Goal: Transaction & Acquisition: Purchase product/service

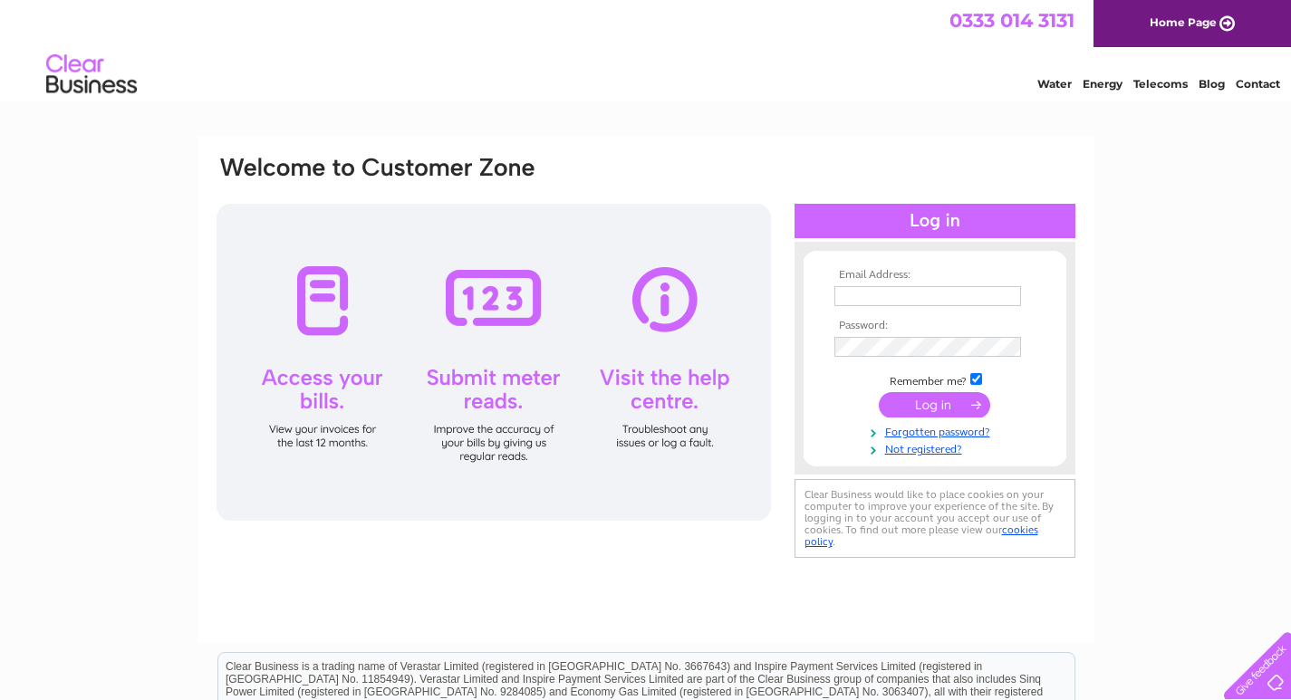
type input "[EMAIL_ADDRESS][DOMAIN_NAME]"
click at [972, 404] on input "submit" at bounding box center [934, 404] width 111 height 25
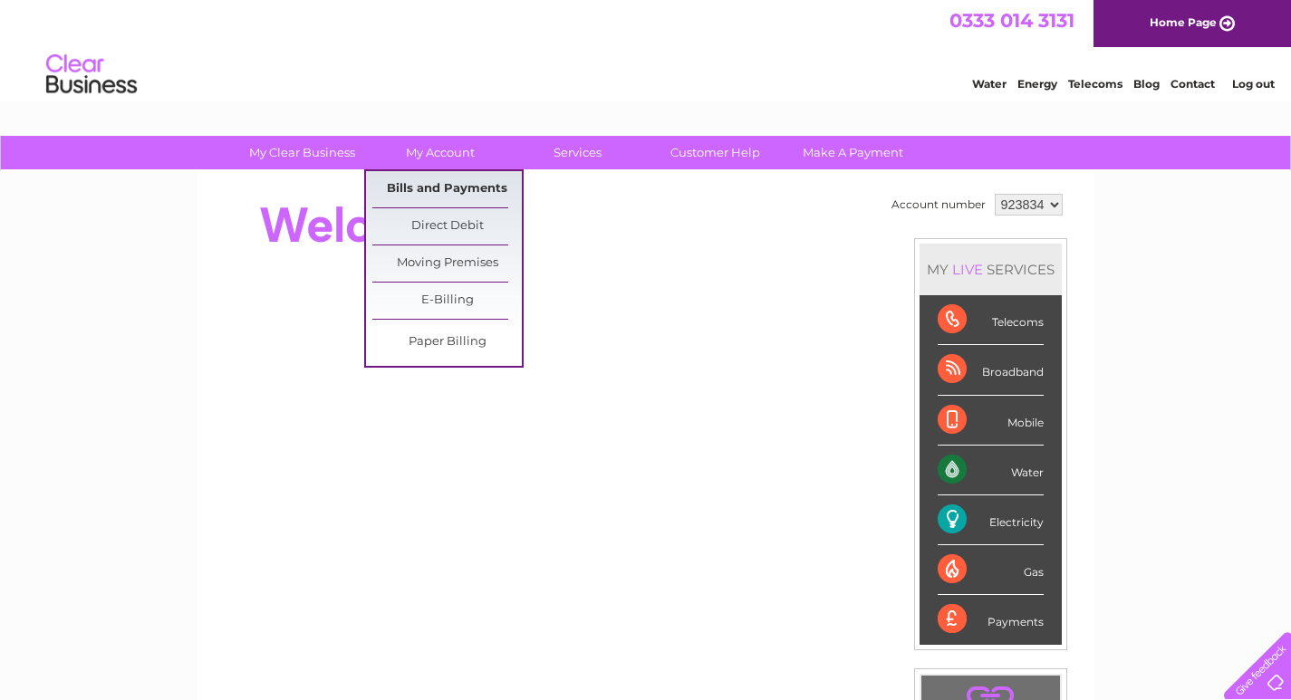
click at [442, 186] on link "Bills and Payments" at bounding box center [447, 189] width 150 height 36
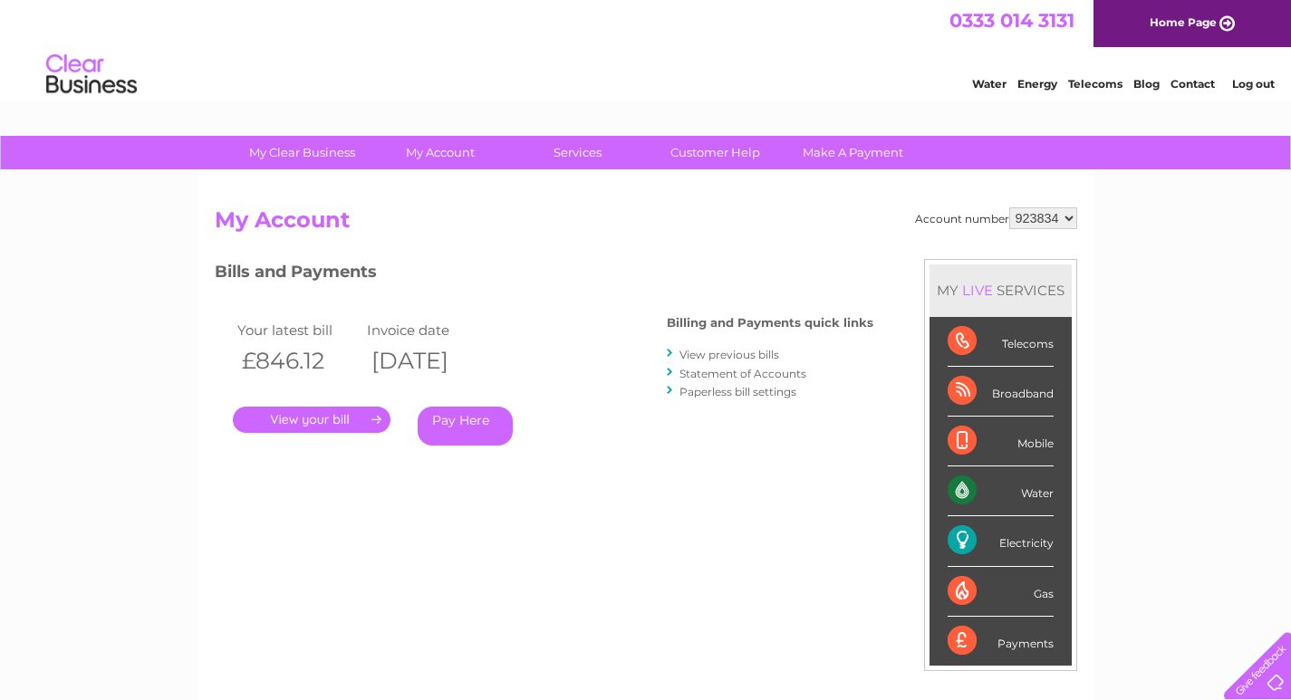
click at [474, 424] on link "Pay Here" at bounding box center [465, 426] width 95 height 39
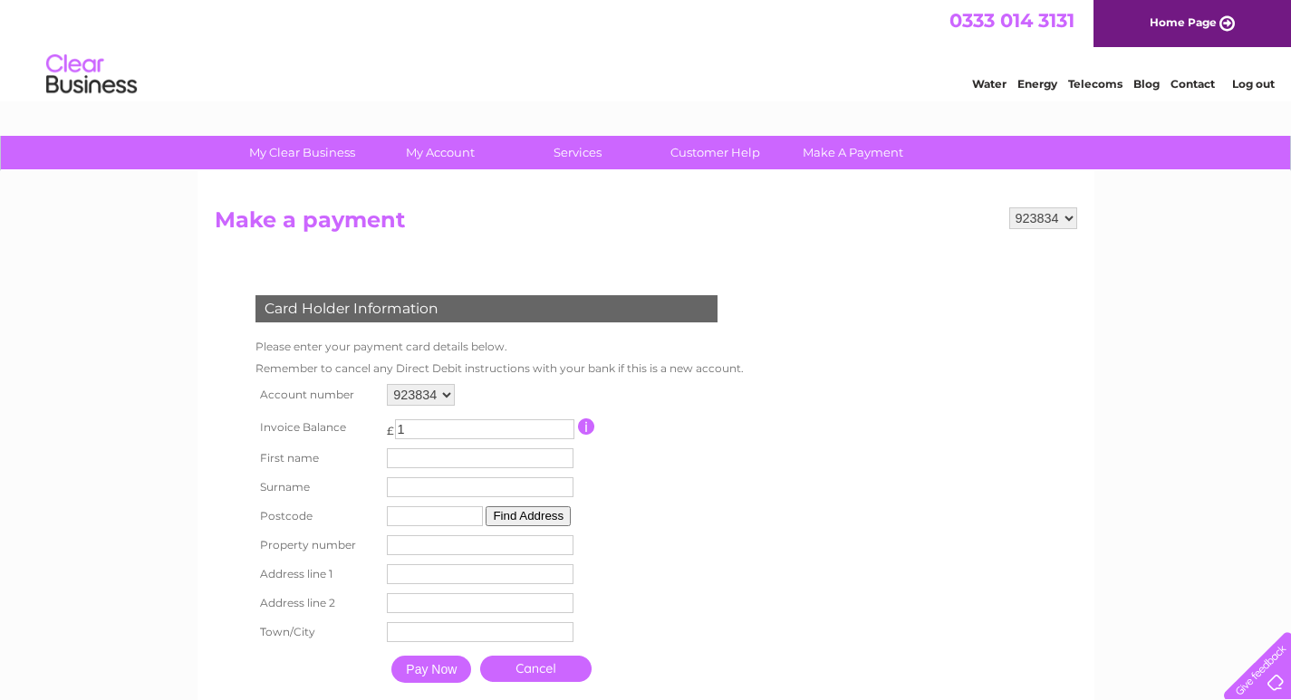
click at [565, 427] on input "1" at bounding box center [484, 430] width 179 height 20
type input "2"
click at [565, 428] on input "2" at bounding box center [484, 430] width 179 height 20
click at [584, 425] on input "button" at bounding box center [586, 427] width 17 height 16
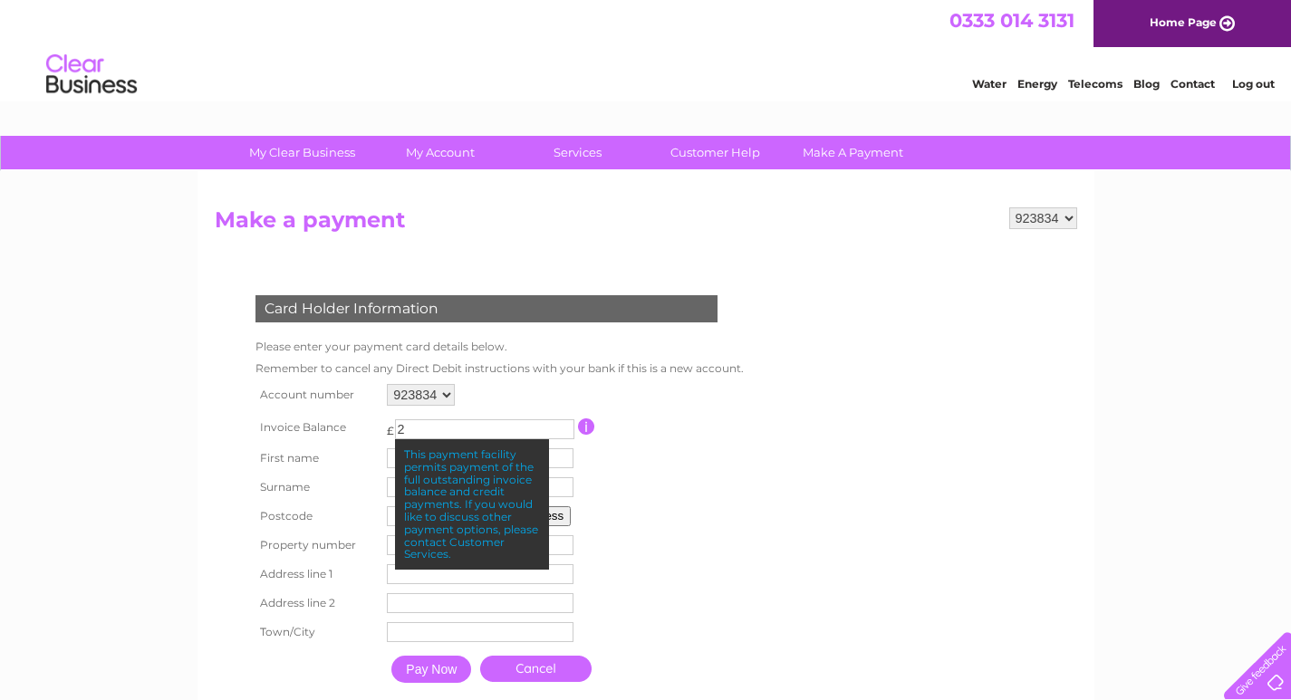
click at [681, 427] on td at bounding box center [658, 427] width 161 height 34
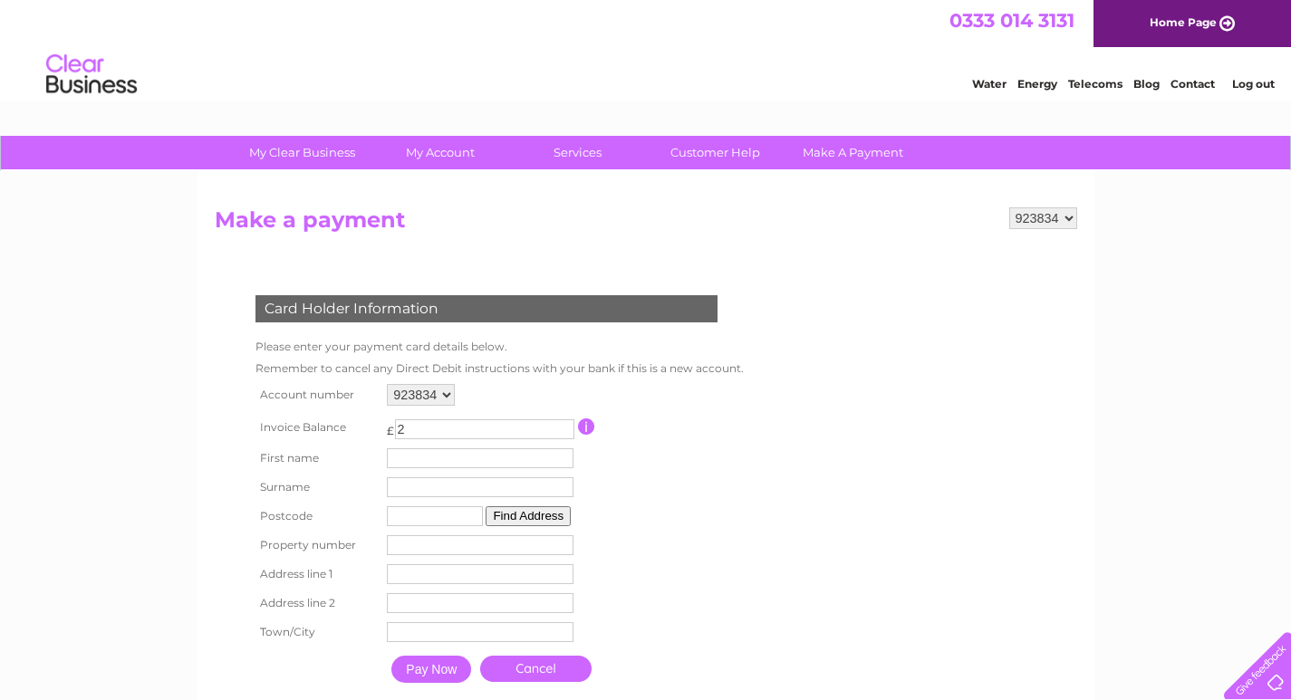
drag, startPoint x: 414, startPoint y: 424, endPoint x: 329, endPoint y: 410, distance: 86.4
click at [329, 410] on tr "Invoice Balance £ 2 This payment facility permits payment of the full outstandi…" at bounding box center [495, 427] width 489 height 34
type input "846.12"
click at [402, 453] on input "text" at bounding box center [483, 460] width 188 height 22
type input "Gordon"
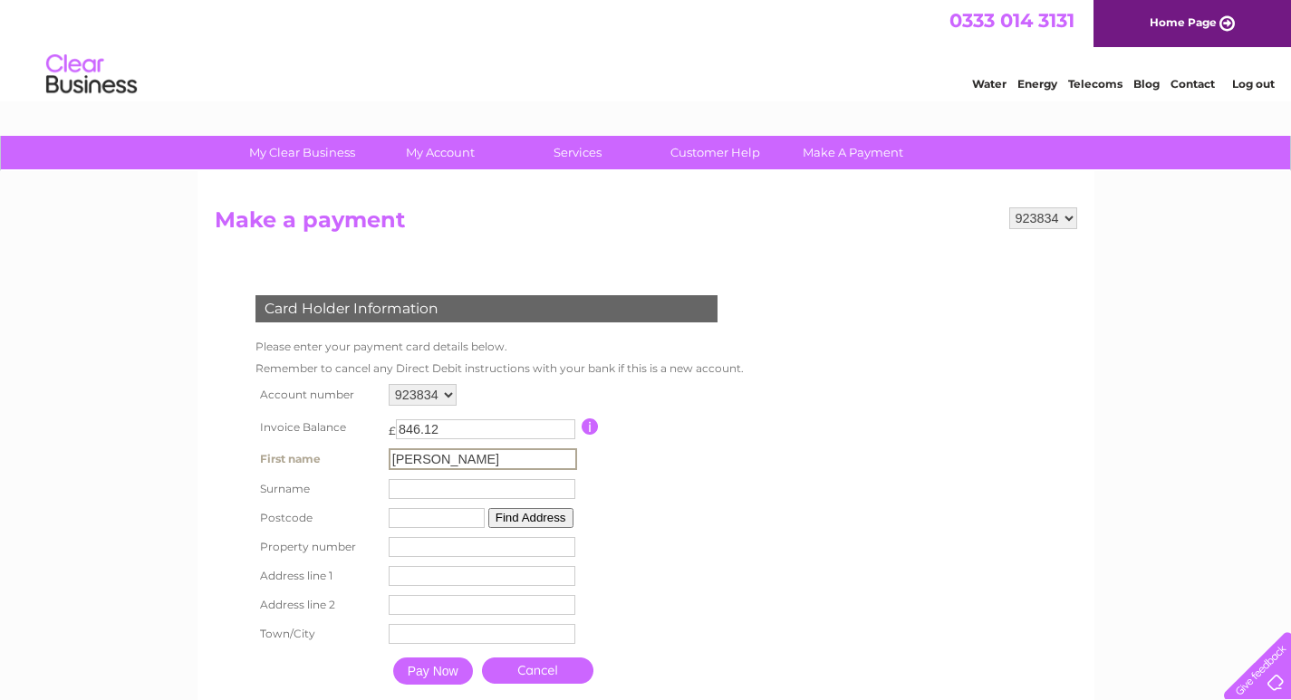
type input "Sinclair"
click at [396, 523] on input "text" at bounding box center [435, 517] width 96 height 20
type input "ML1 1LY"
type input "DINSMORE OPTICIANS"
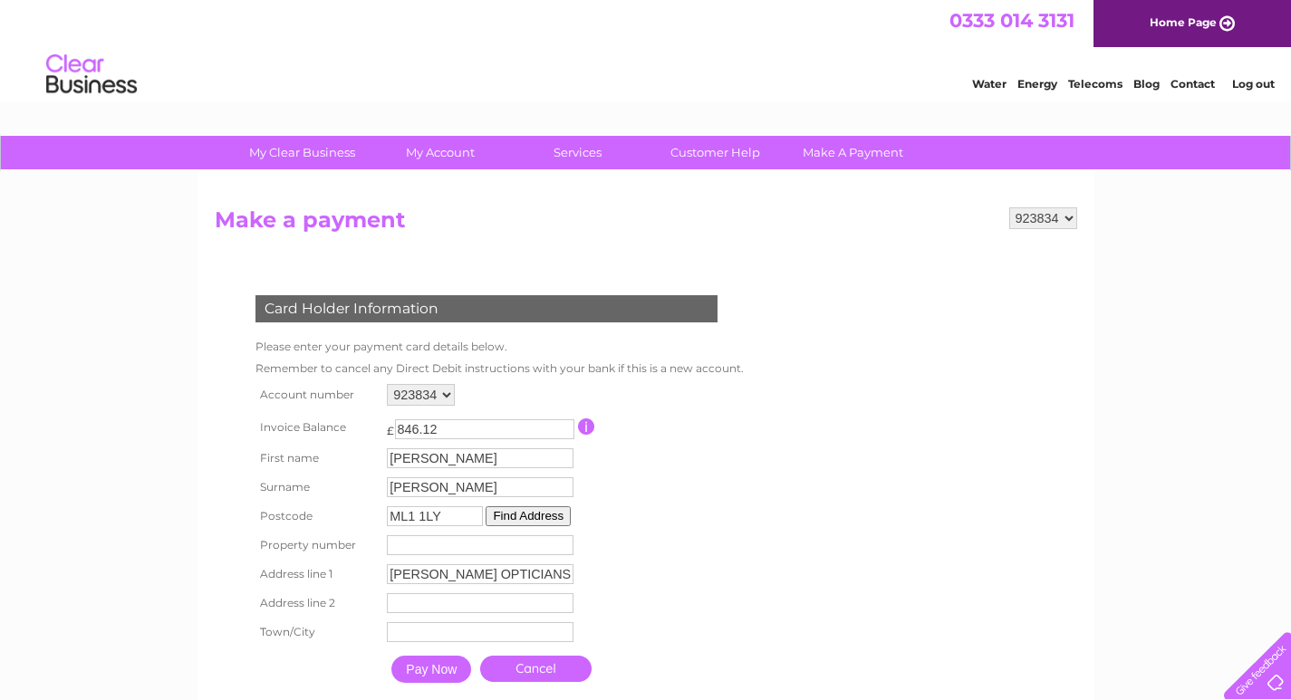
type input "66 BRANDON PARADE EAST"
type input "MOTHERWELL"
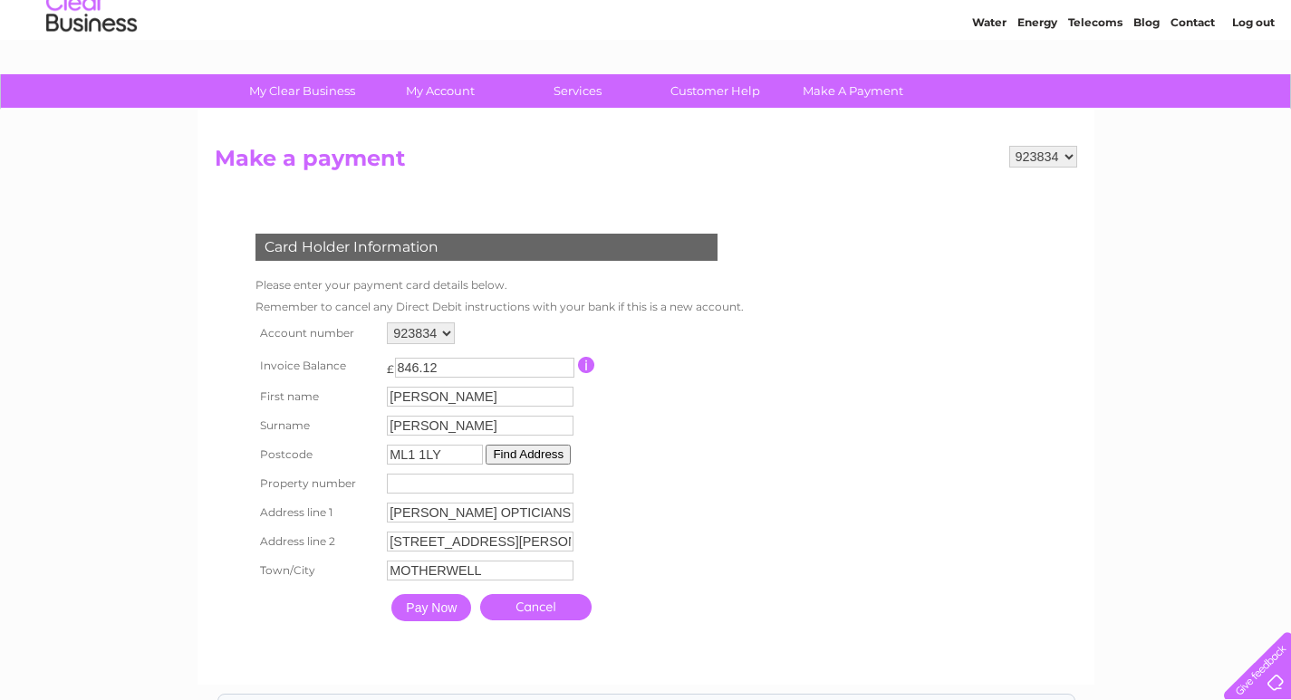
scroll to position [181, 0]
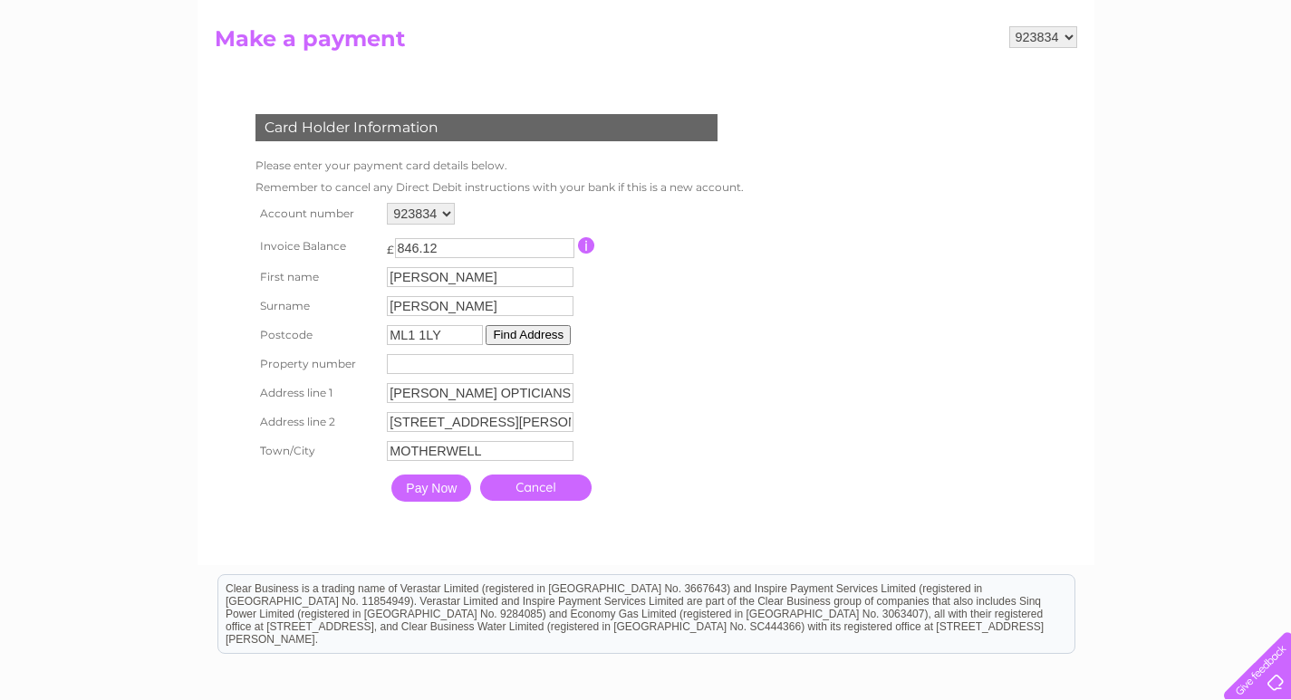
click at [450, 487] on input "Pay Now" at bounding box center [431, 488] width 80 height 27
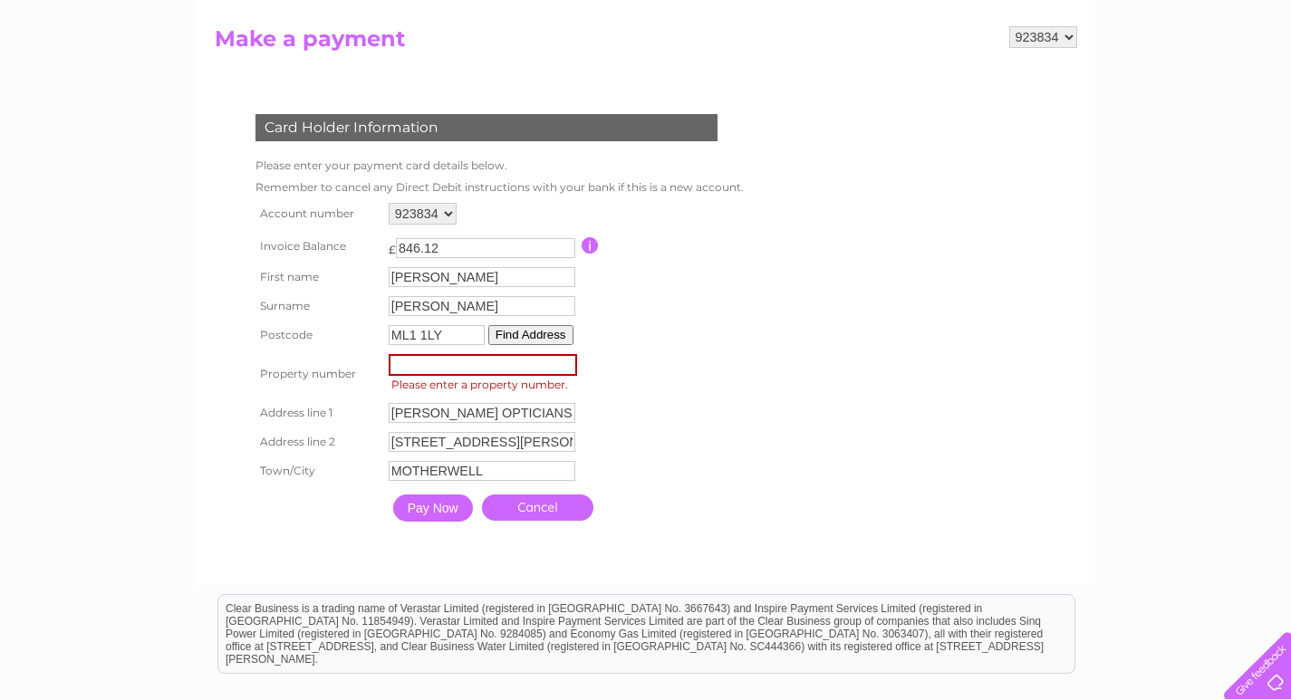
click at [418, 368] on input "number" at bounding box center [483, 365] width 188 height 22
type input "66"
click at [430, 508] on input "Pay Now" at bounding box center [433, 508] width 80 height 27
